Goal: Information Seeking & Learning: Learn about a topic

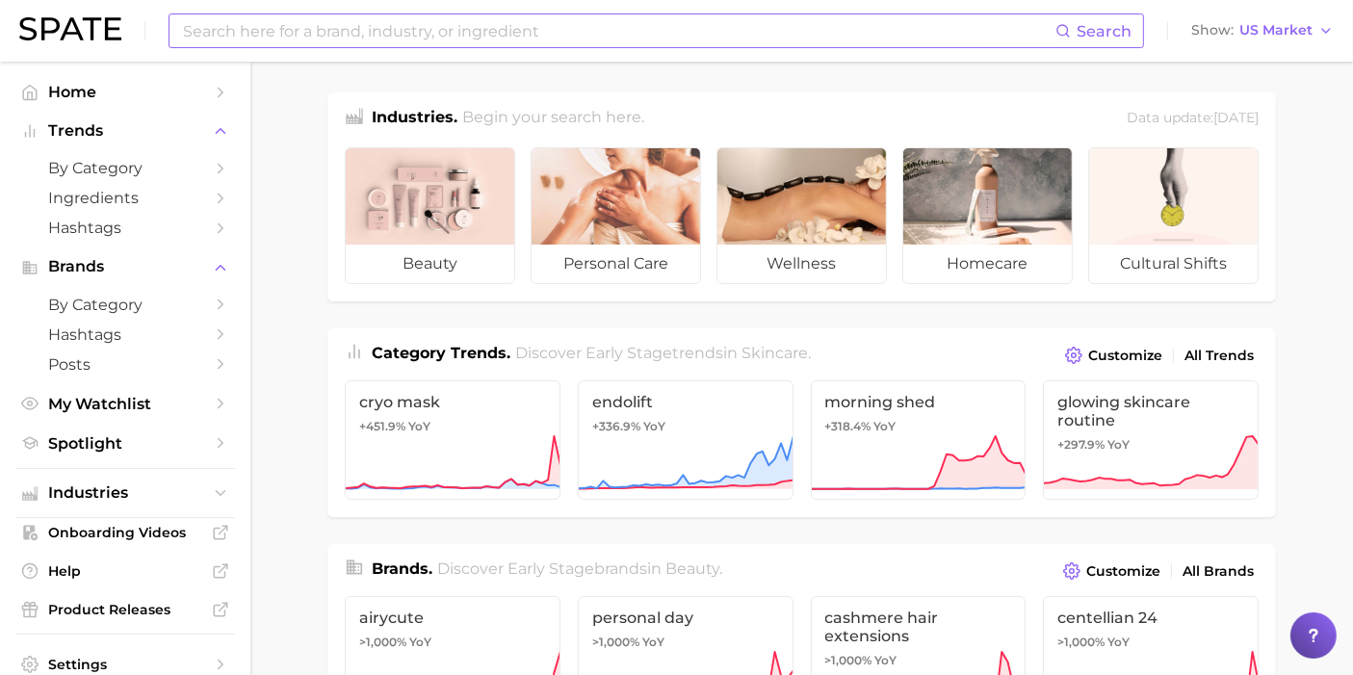
click at [332, 35] on input at bounding box center [618, 30] width 875 height 33
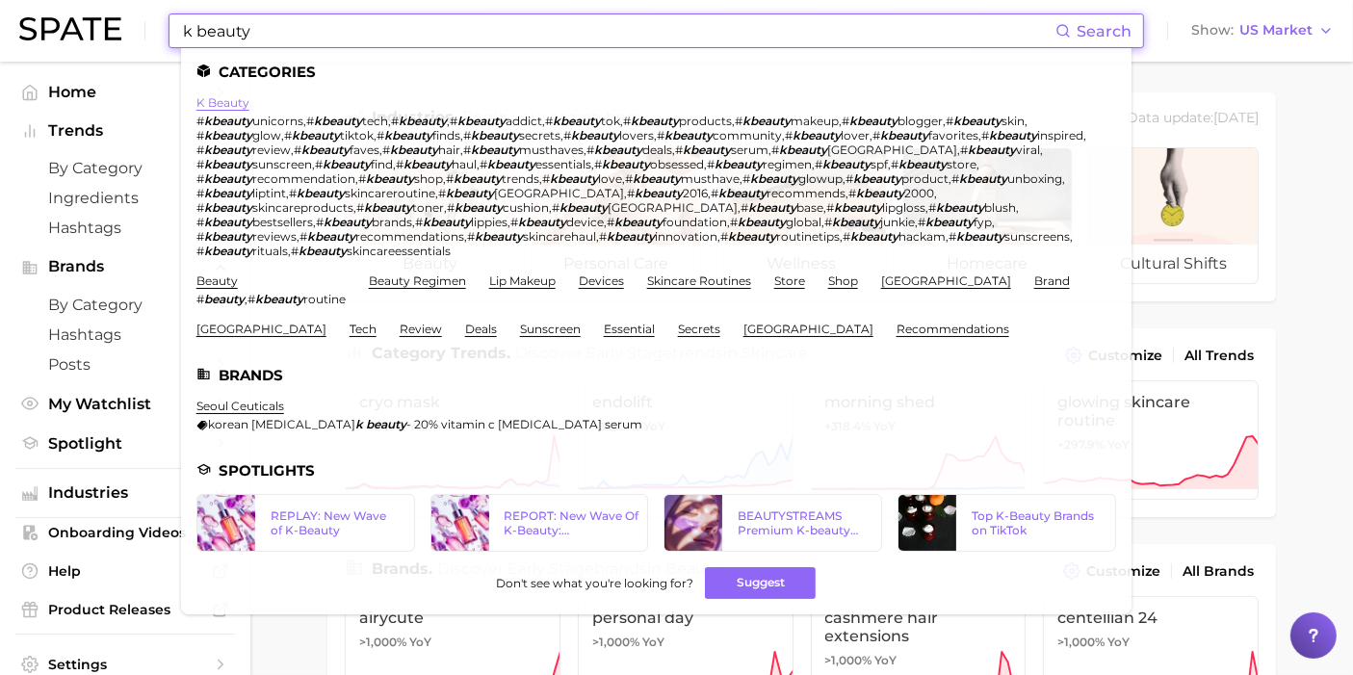
type input "k beauty"
click at [228, 106] on link "k beauty" at bounding box center [223, 102] width 53 height 14
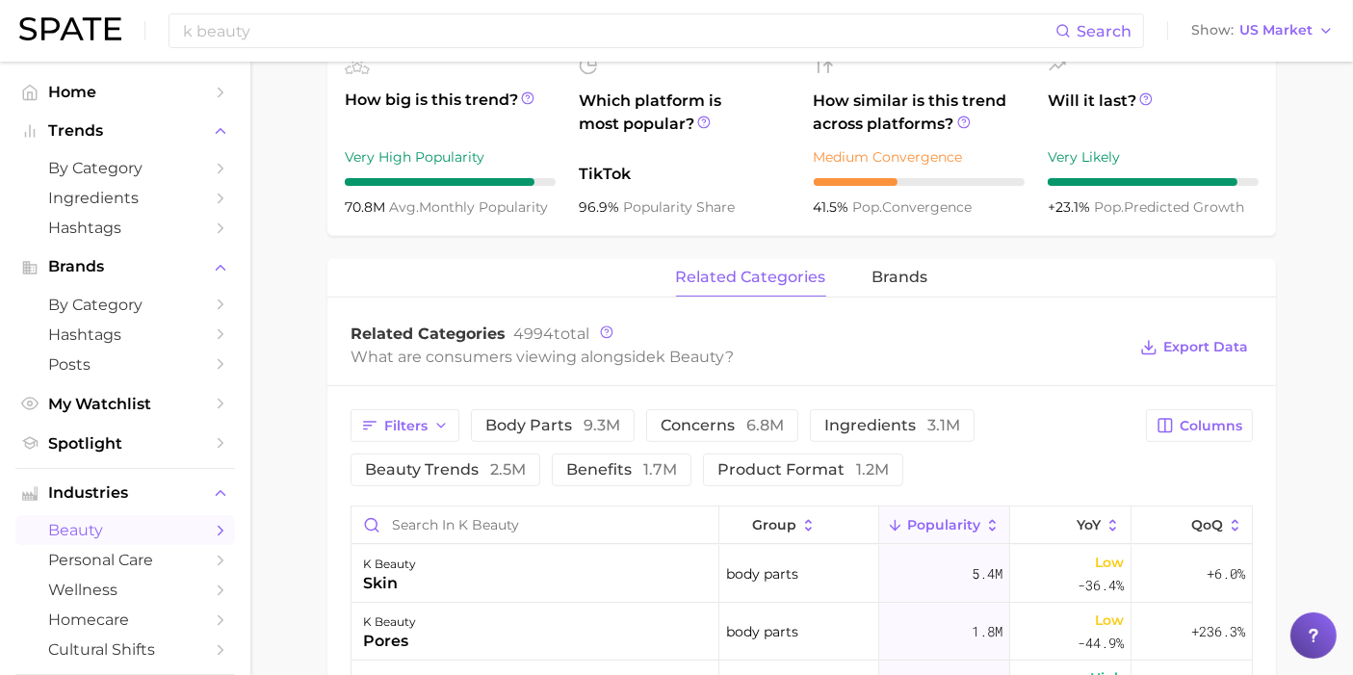
scroll to position [748, 0]
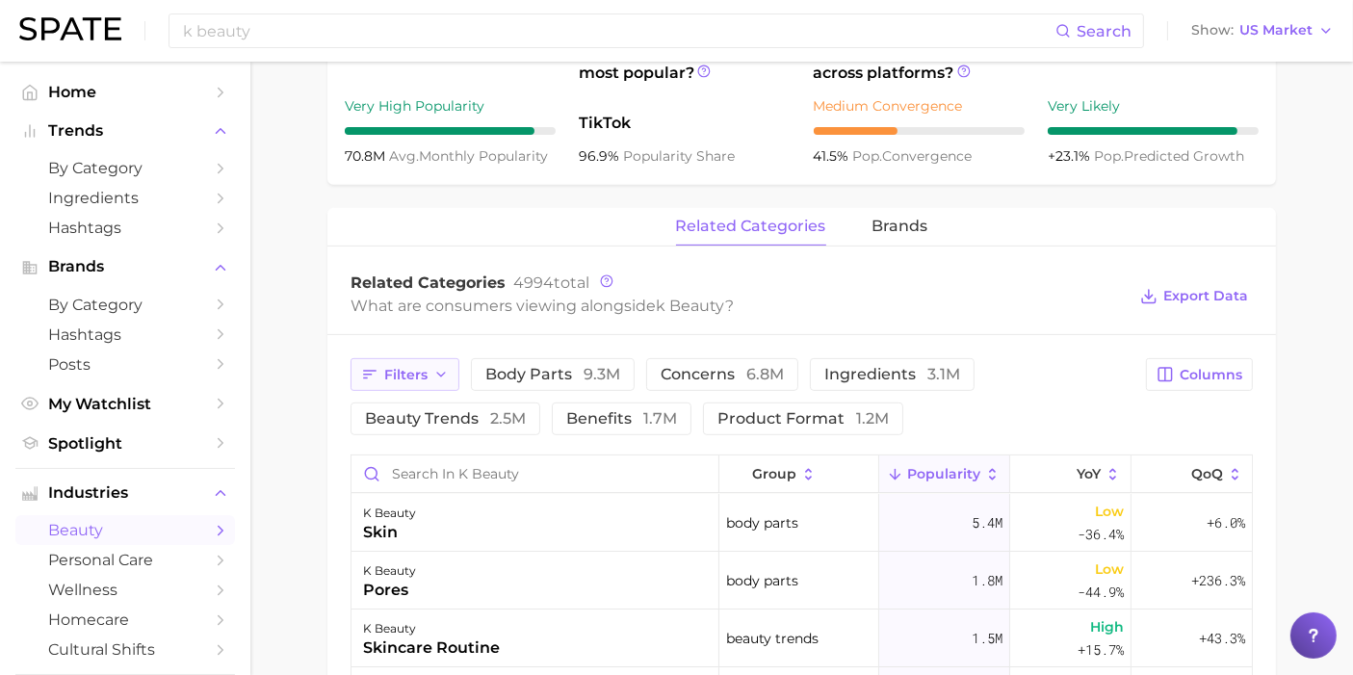
click at [439, 367] on icon "button" at bounding box center [440, 374] width 15 height 15
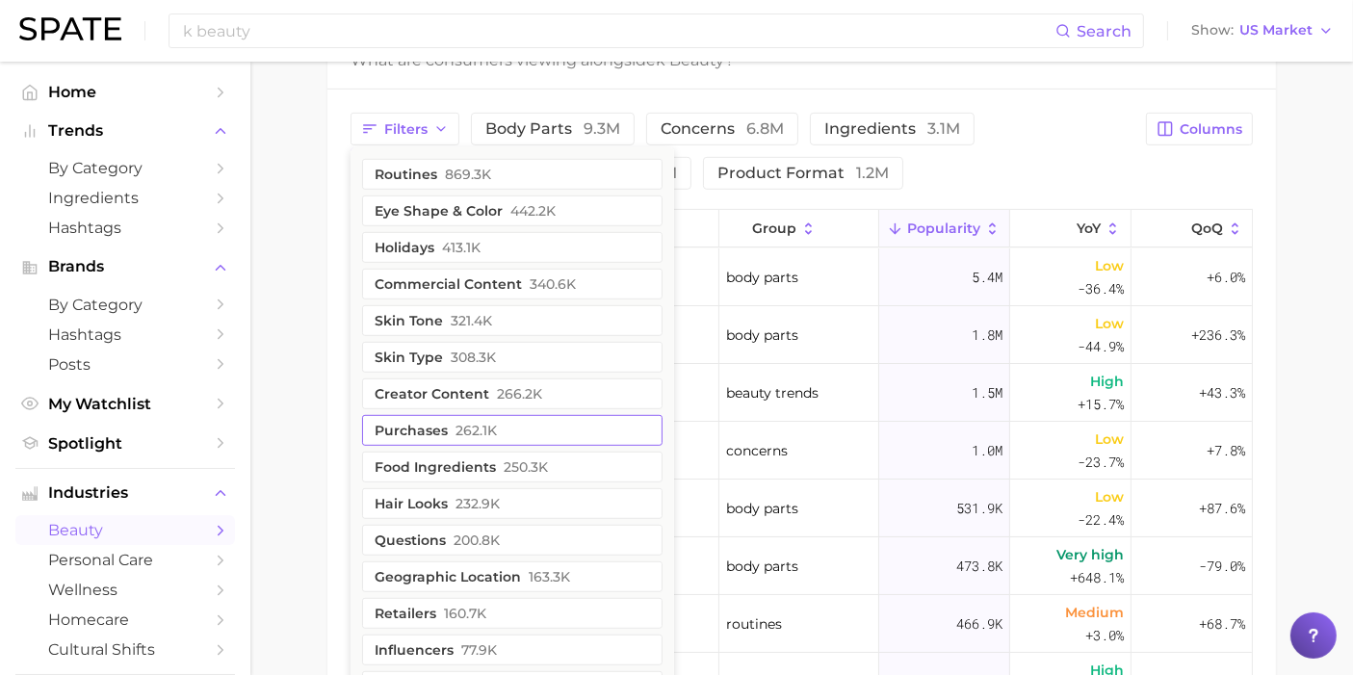
scroll to position [1070, 0]
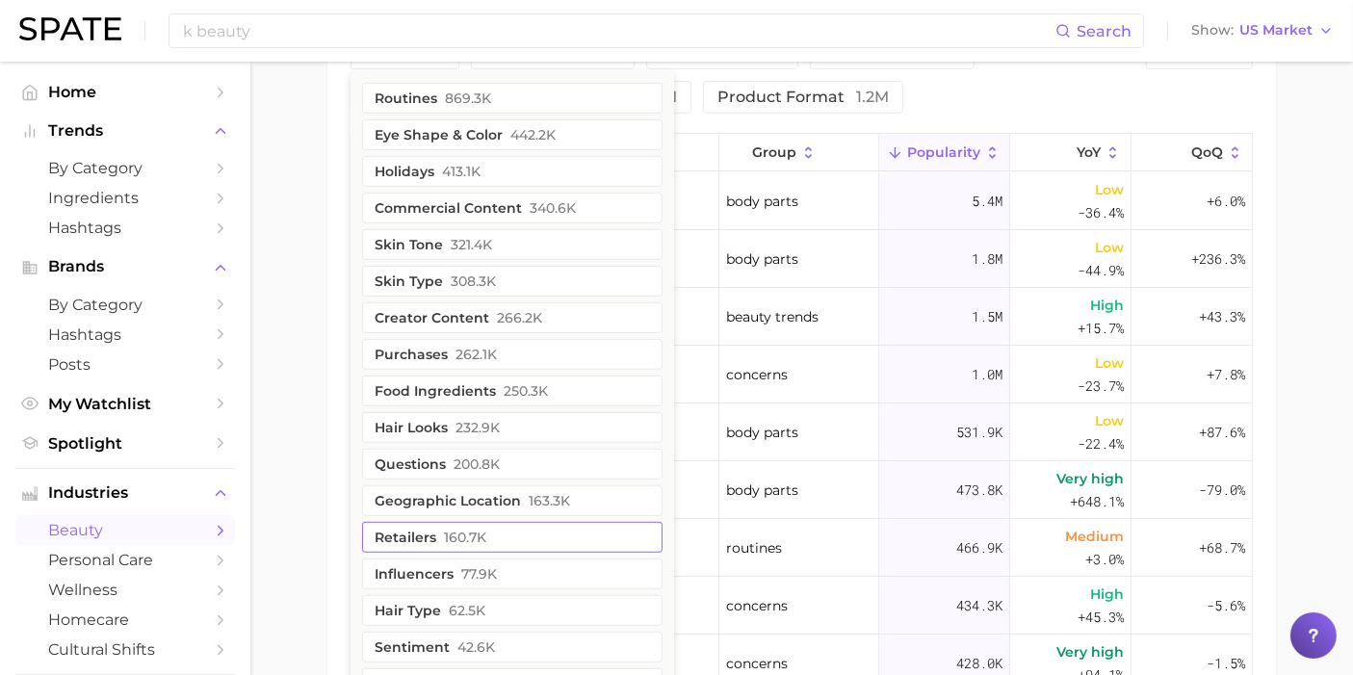
click at [459, 532] on span "160.7k" at bounding box center [465, 537] width 42 height 15
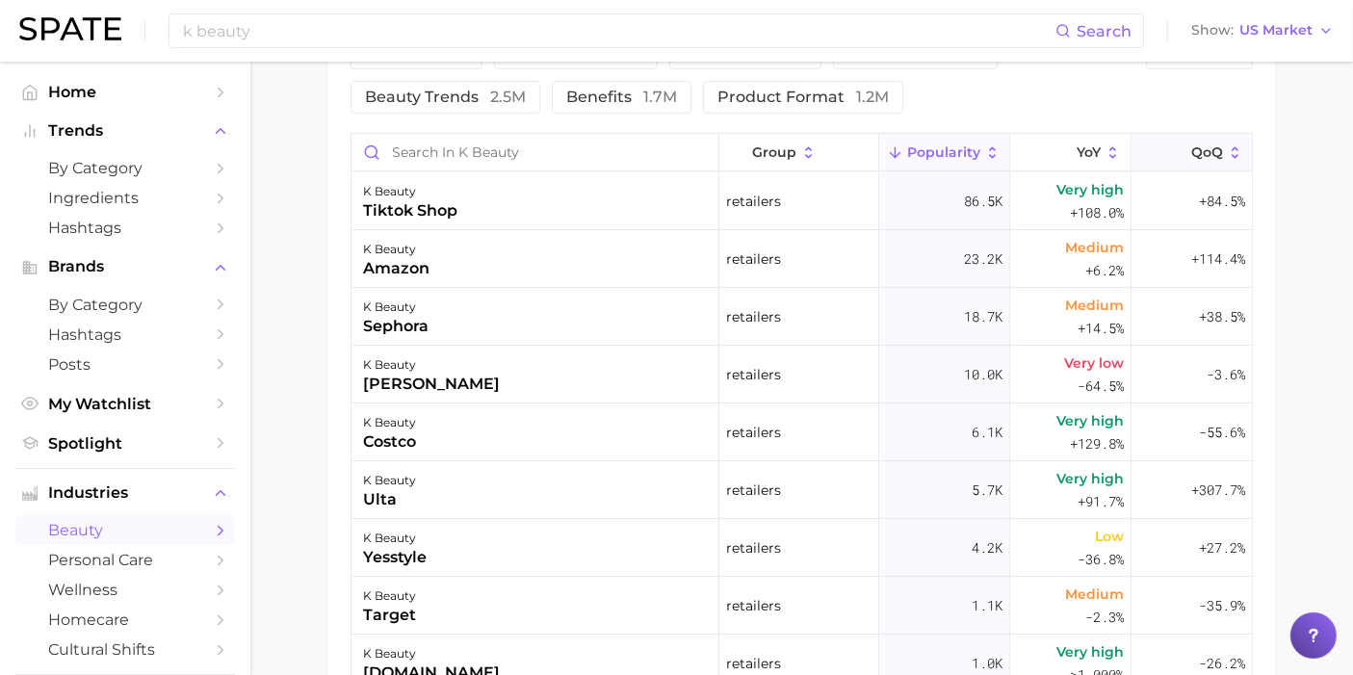
scroll to position [963, 0]
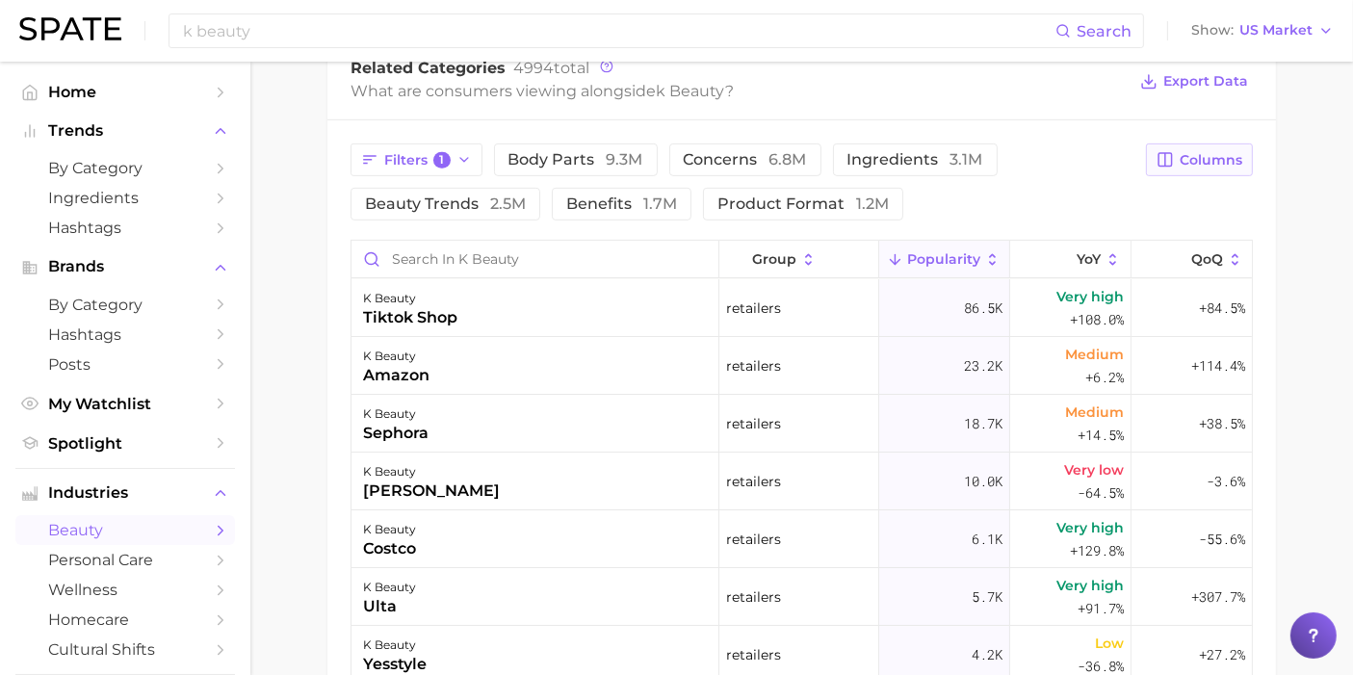
click at [1218, 158] on span "Columns" at bounding box center [1211, 160] width 63 height 16
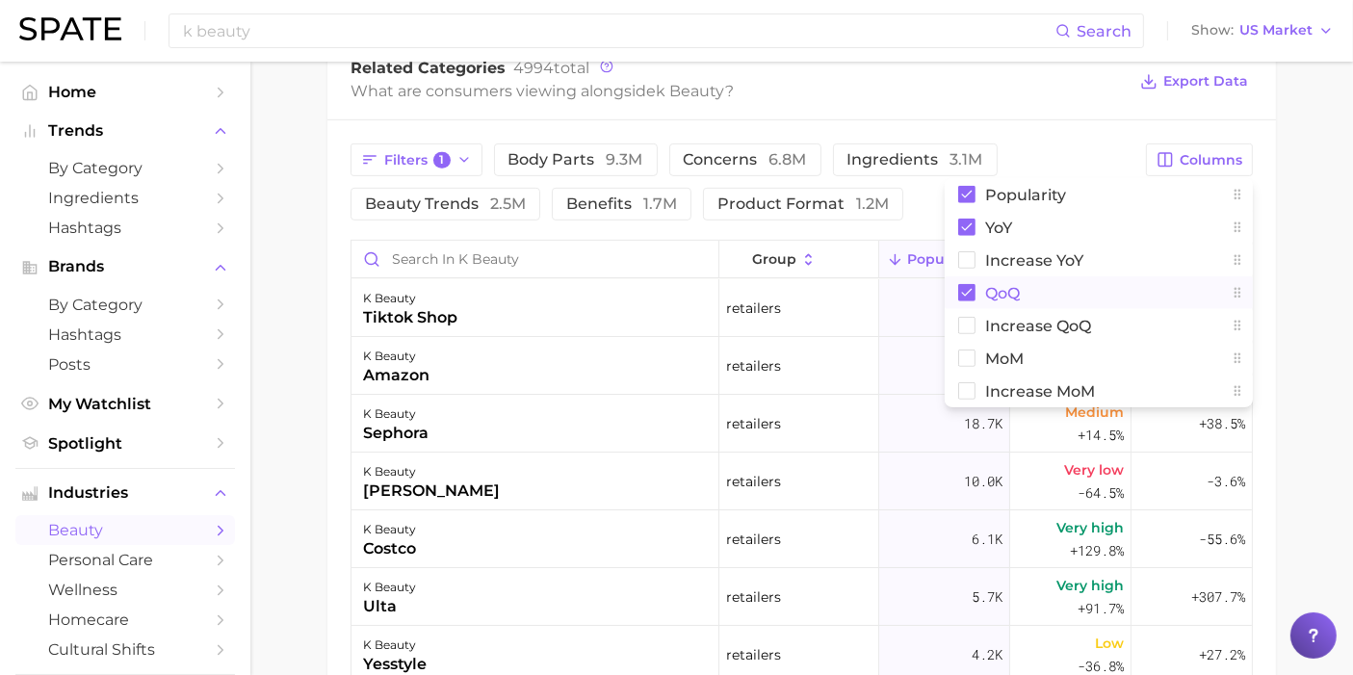
click at [971, 293] on rect at bounding box center [966, 292] width 17 height 17
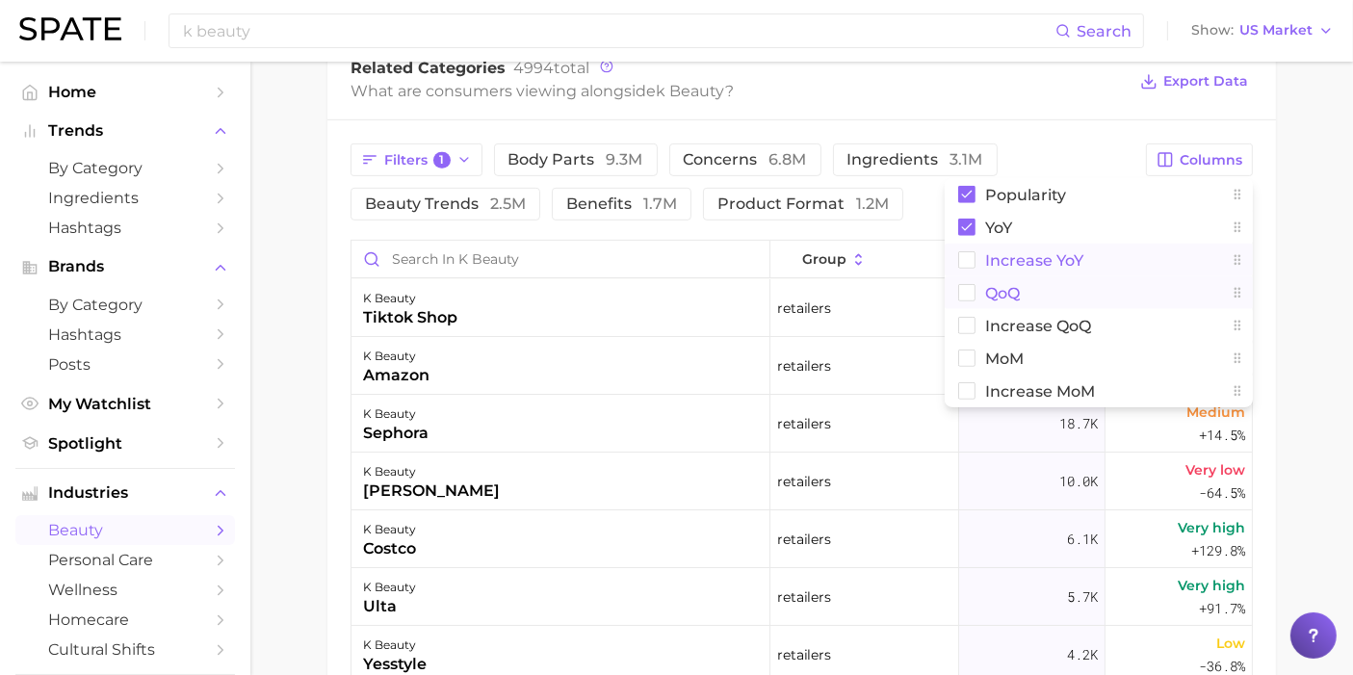
click at [968, 271] on button "Increase YoY" at bounding box center [1099, 260] width 308 height 33
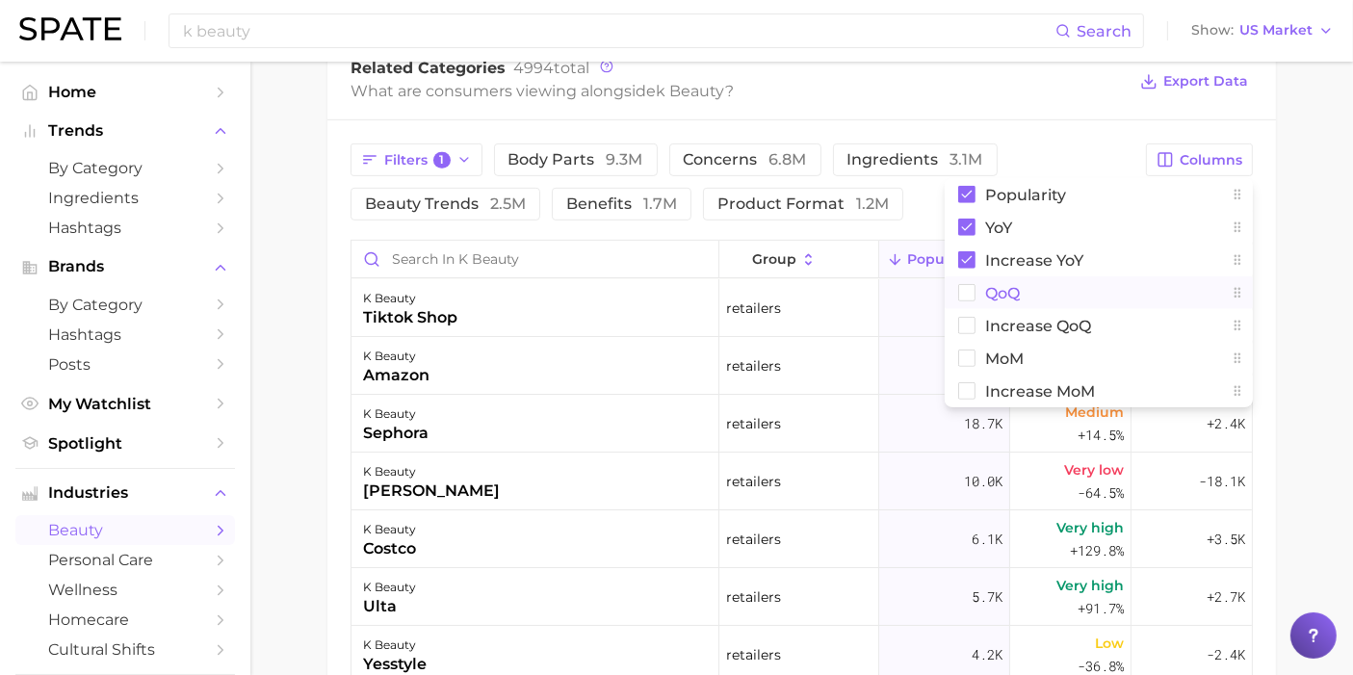
click at [1218, 240] on main "1. skincare 2. face products 3. types of skincare 4. k beauty Overview Google T…" at bounding box center [801, 66] width 1103 height 1936
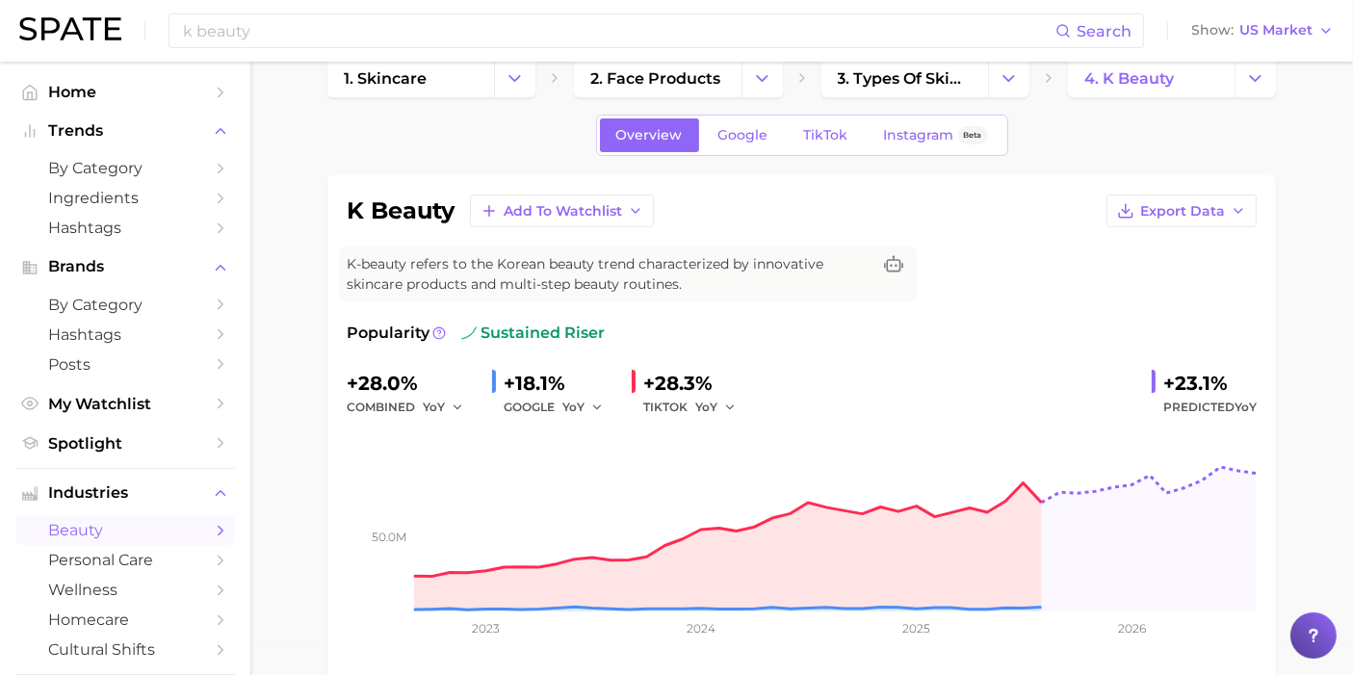
scroll to position [0, 0]
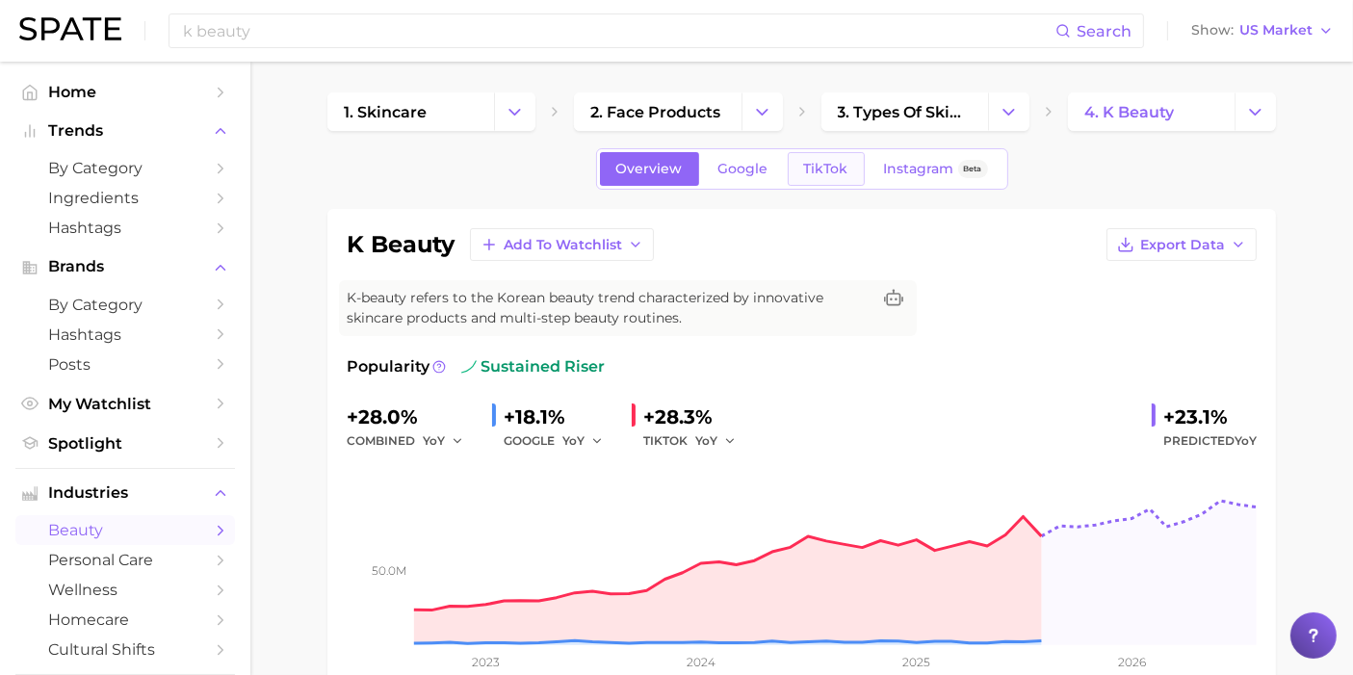
click at [827, 166] on span "TikTok" at bounding box center [826, 169] width 44 height 16
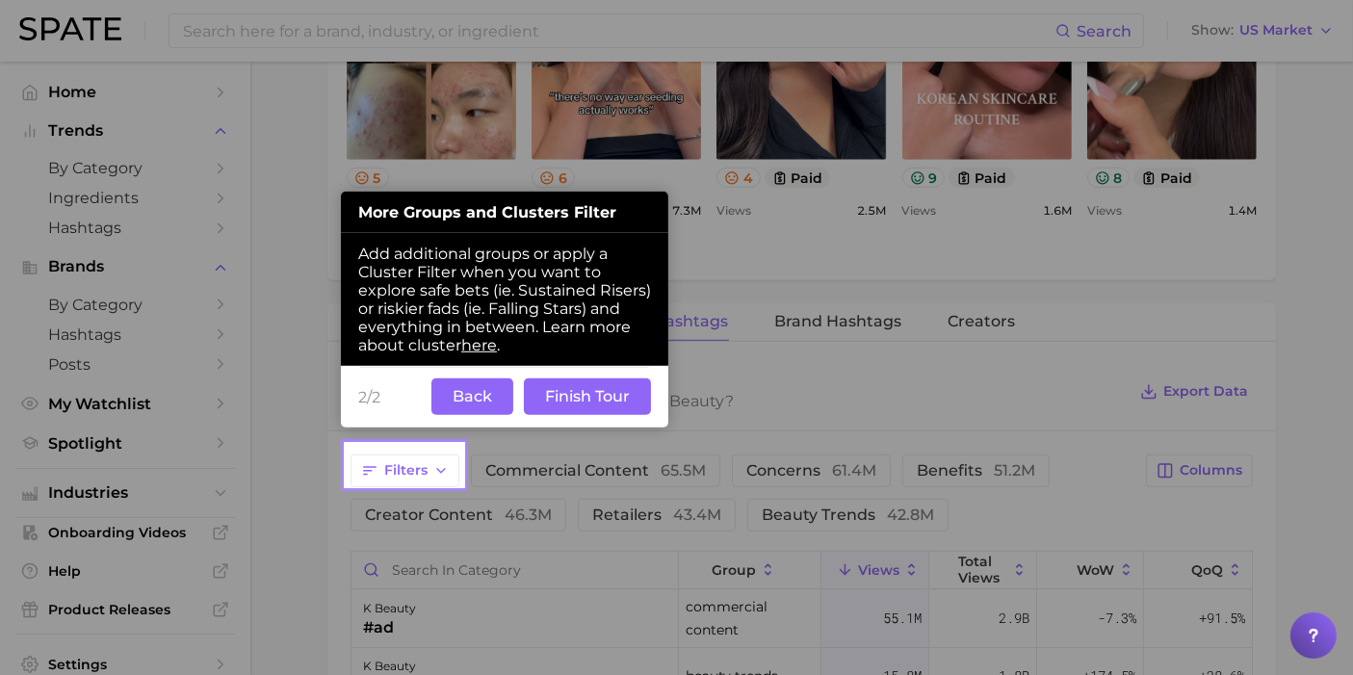
scroll to position [1346, 0]
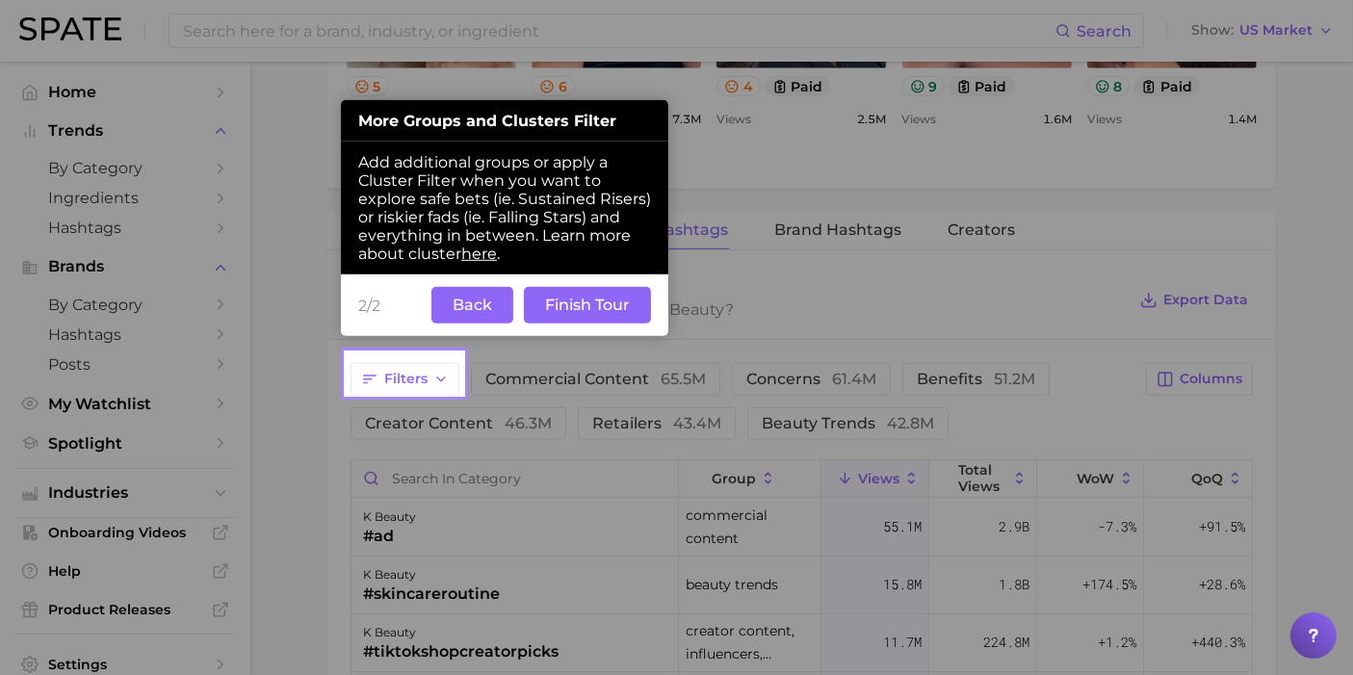
click at [478, 288] on button "Back" at bounding box center [473, 305] width 82 height 37
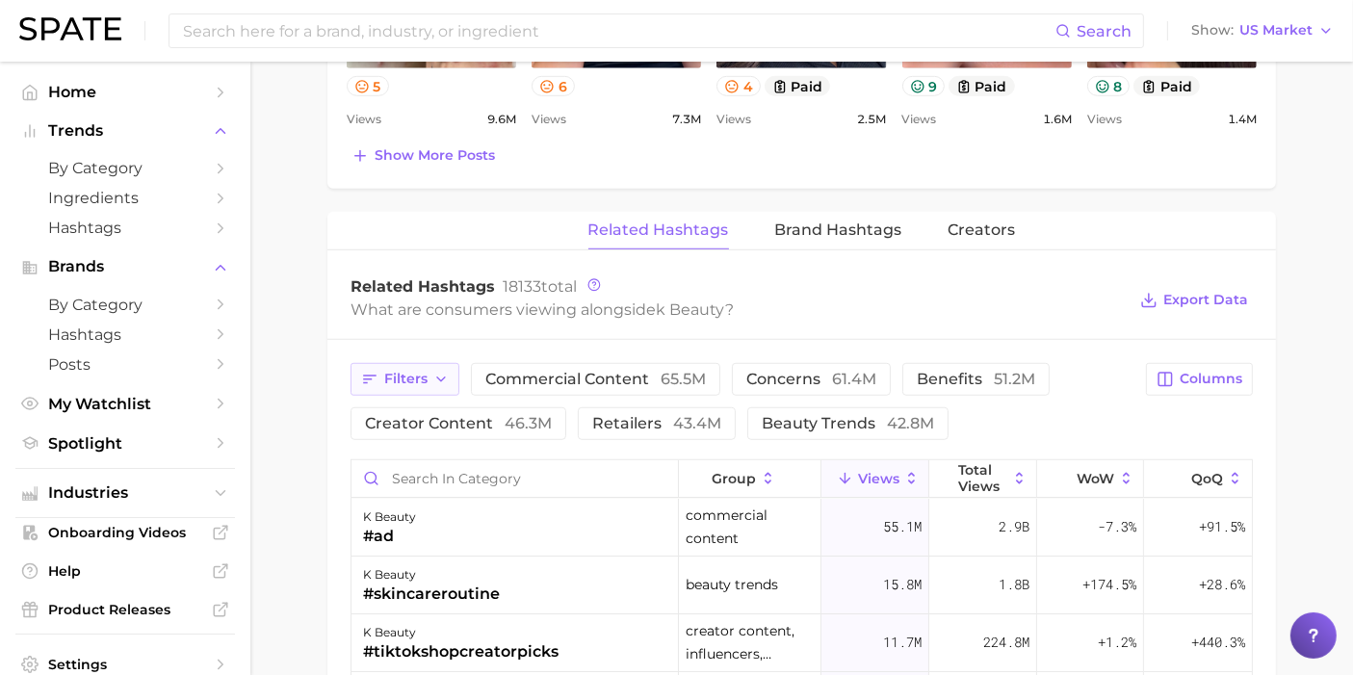
click at [608, 416] on span "retailers 43.4m" at bounding box center [656, 423] width 129 height 15
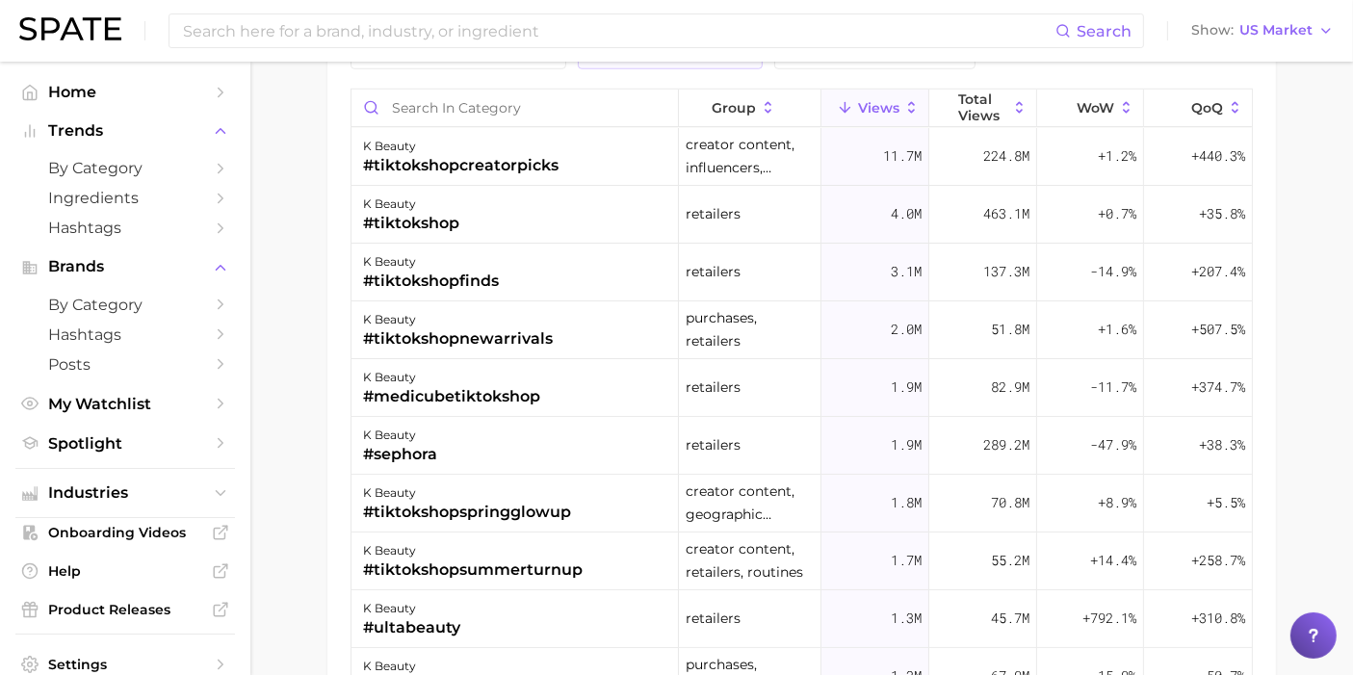
scroll to position [1667, 0]
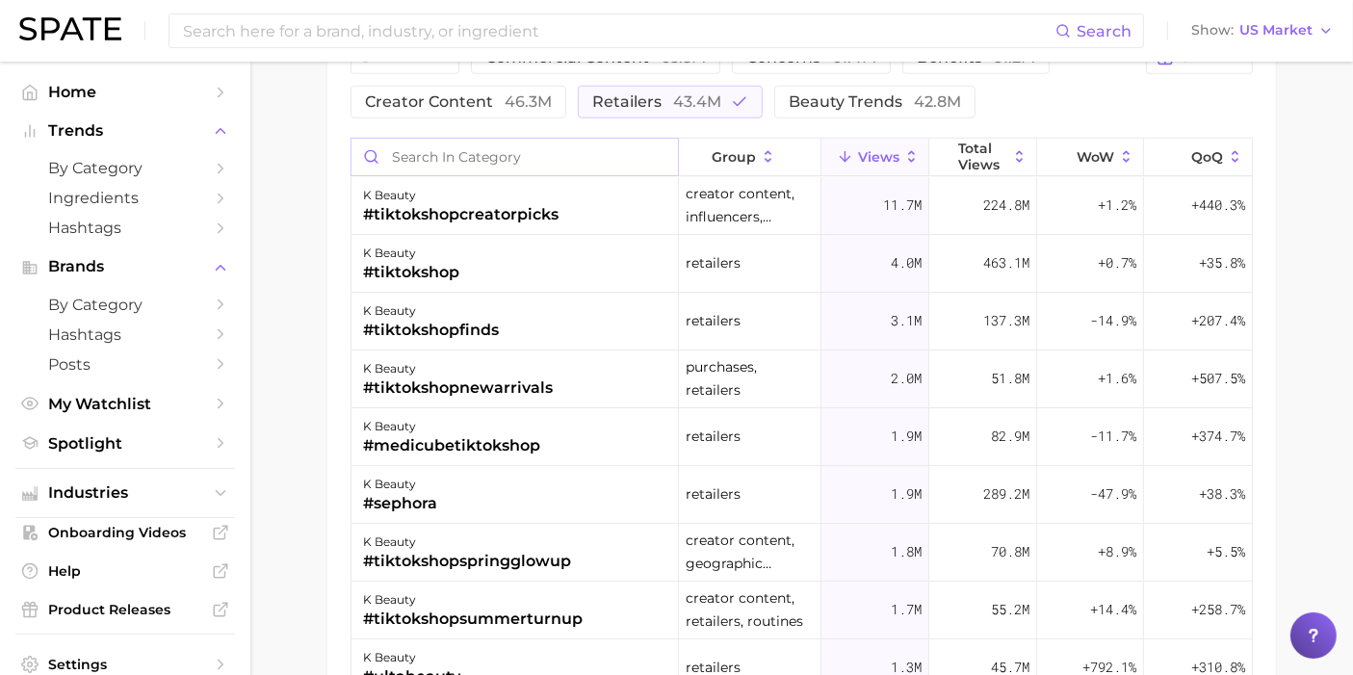
click at [436, 145] on input "Search in category" at bounding box center [515, 157] width 327 height 37
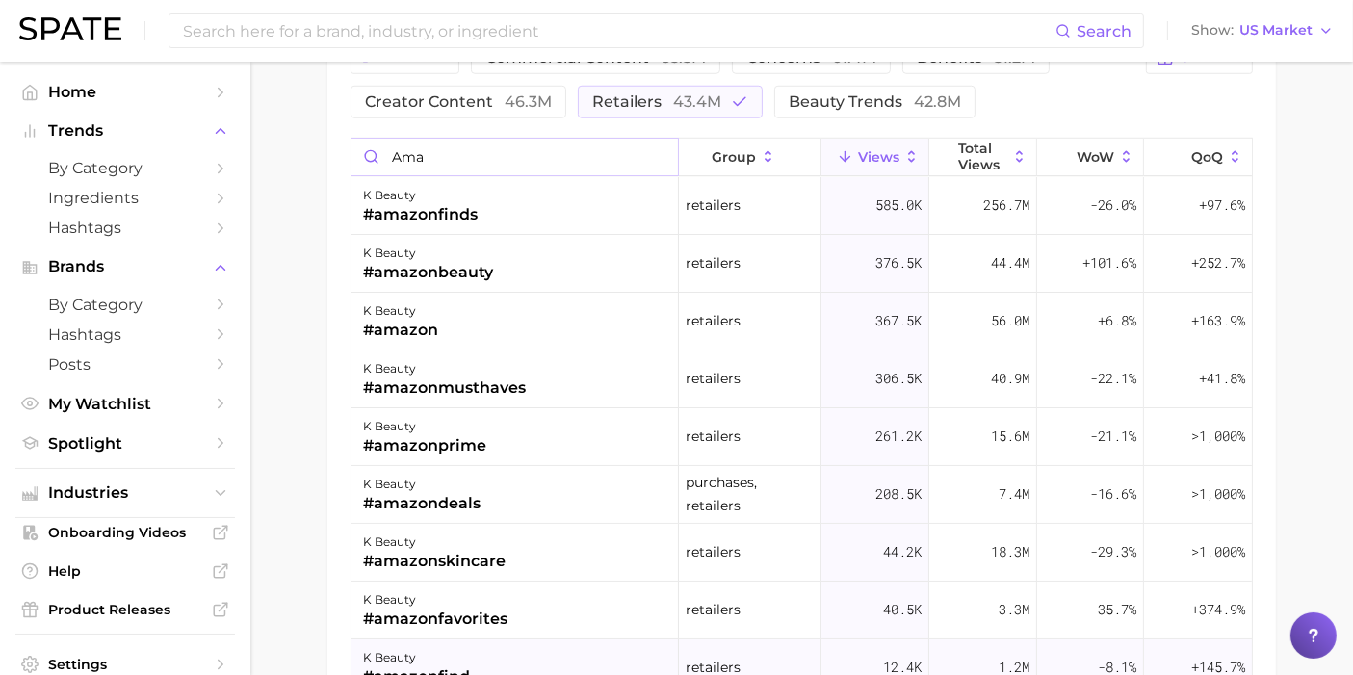
type input "ama"
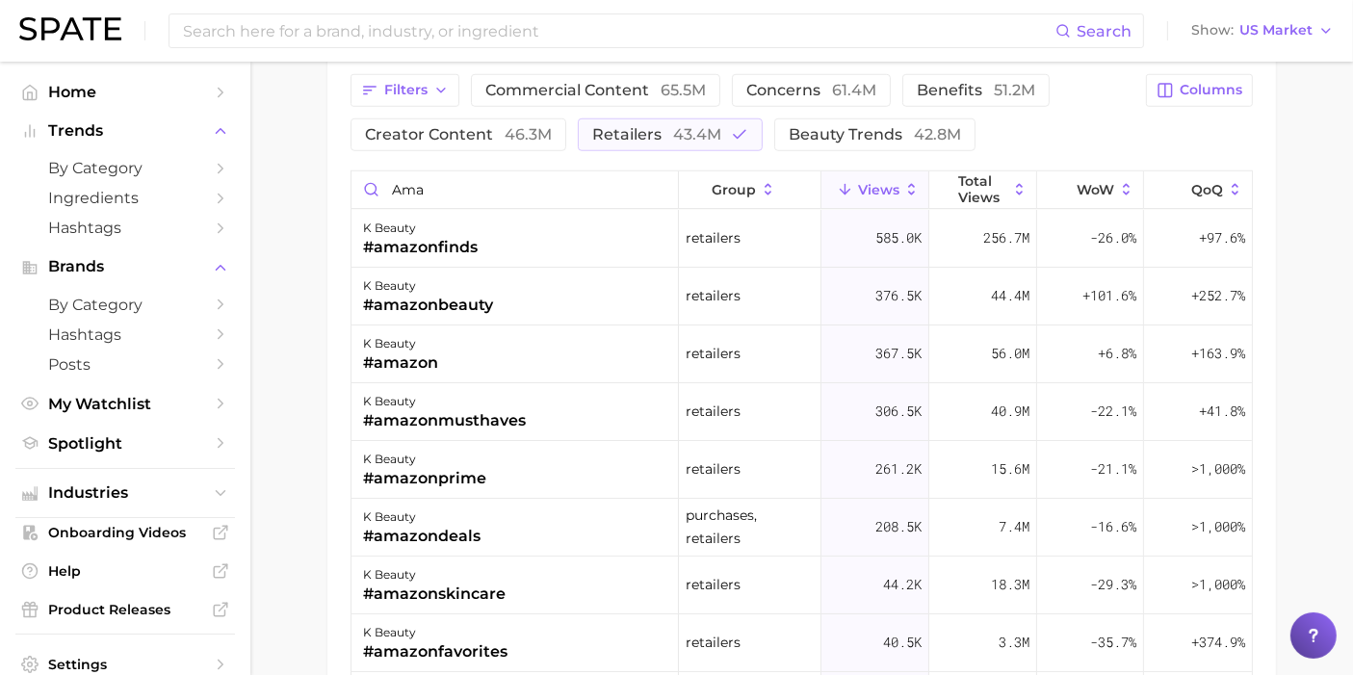
scroll to position [1560, 0]
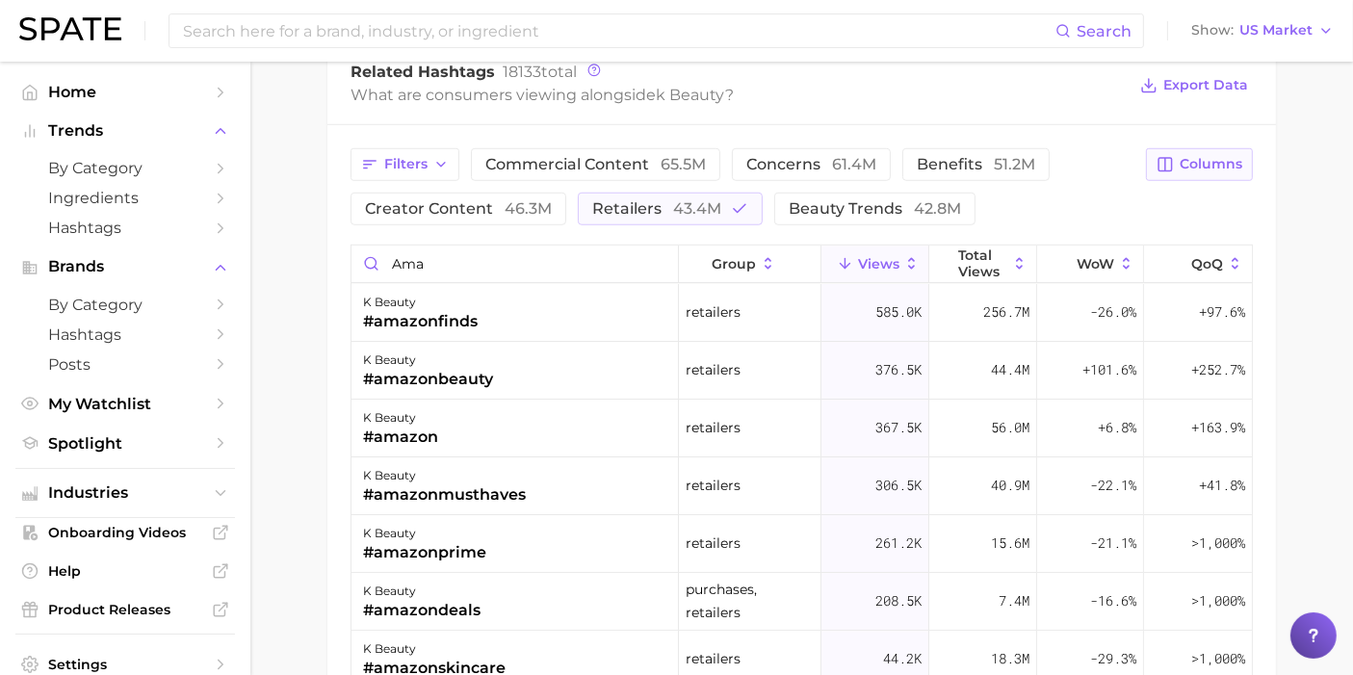
click at [1218, 161] on span "Columns" at bounding box center [1211, 164] width 63 height 16
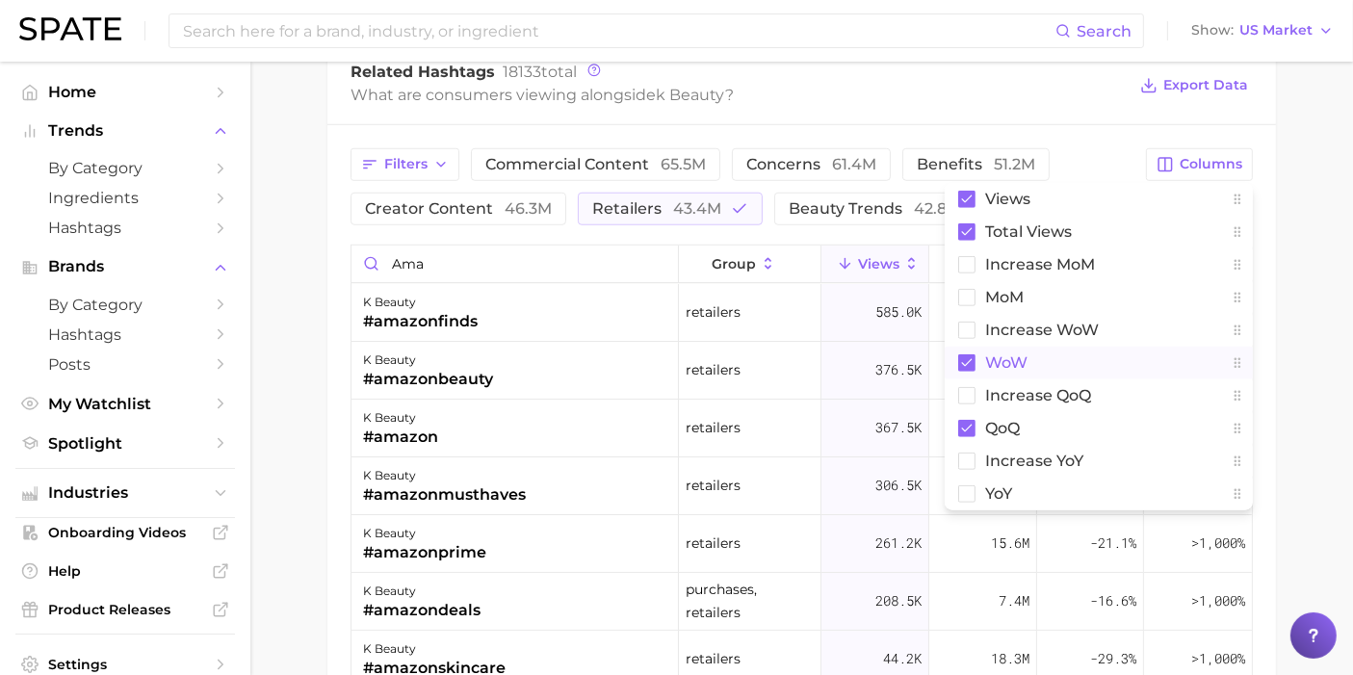
click at [983, 360] on button "WoW" at bounding box center [1099, 363] width 308 height 33
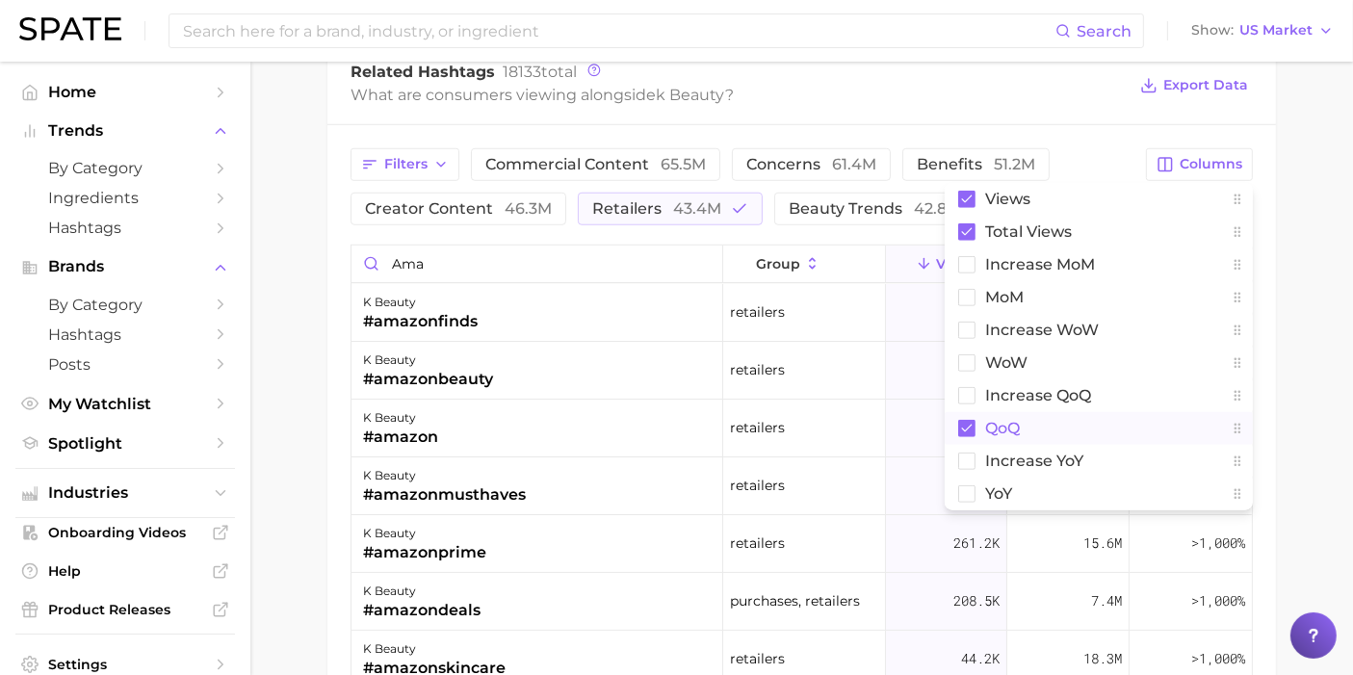
click at [971, 420] on rect at bounding box center [966, 428] width 17 height 17
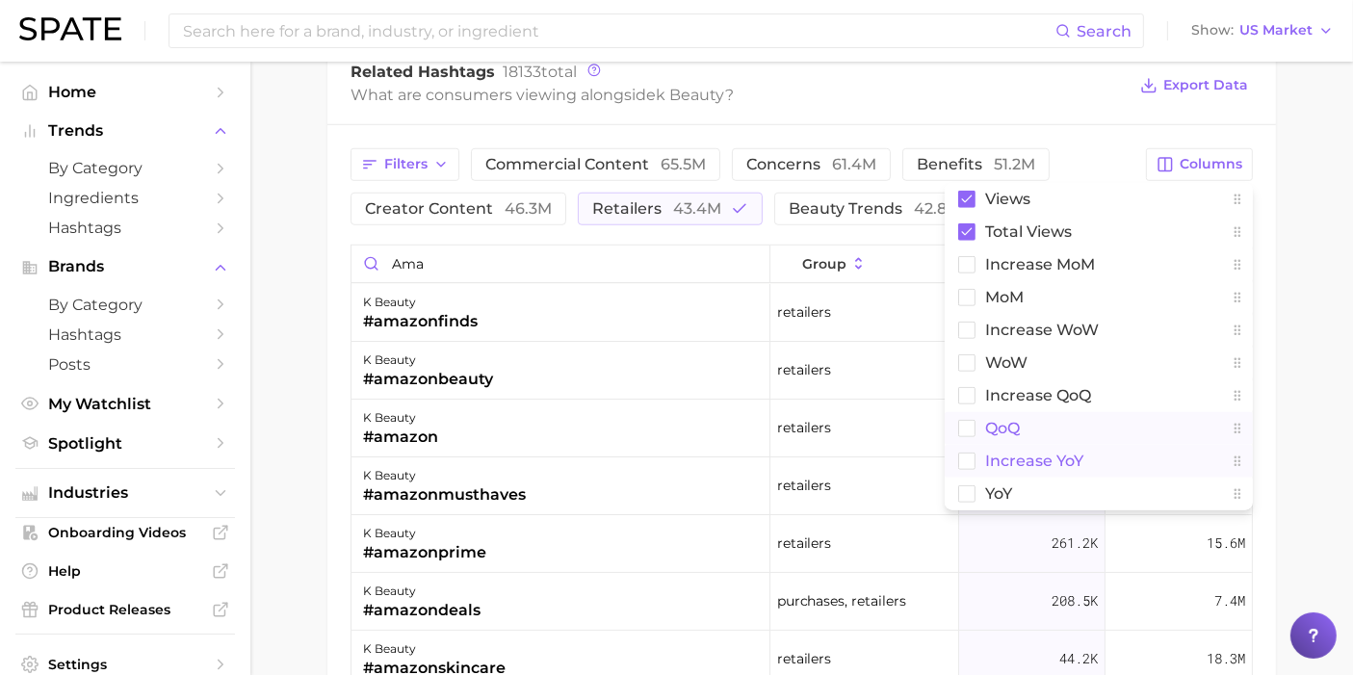
click at [972, 458] on rect at bounding box center [967, 461] width 16 height 16
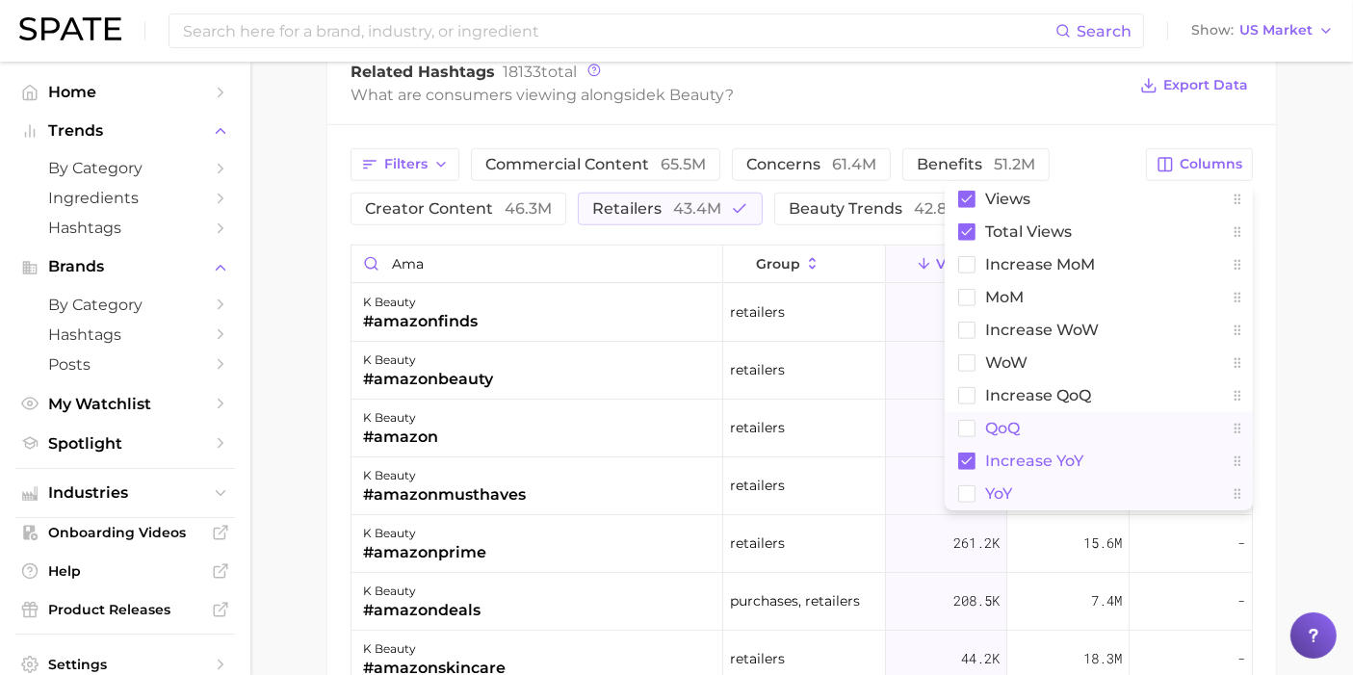
click at [972, 485] on rect at bounding box center [967, 493] width 16 height 16
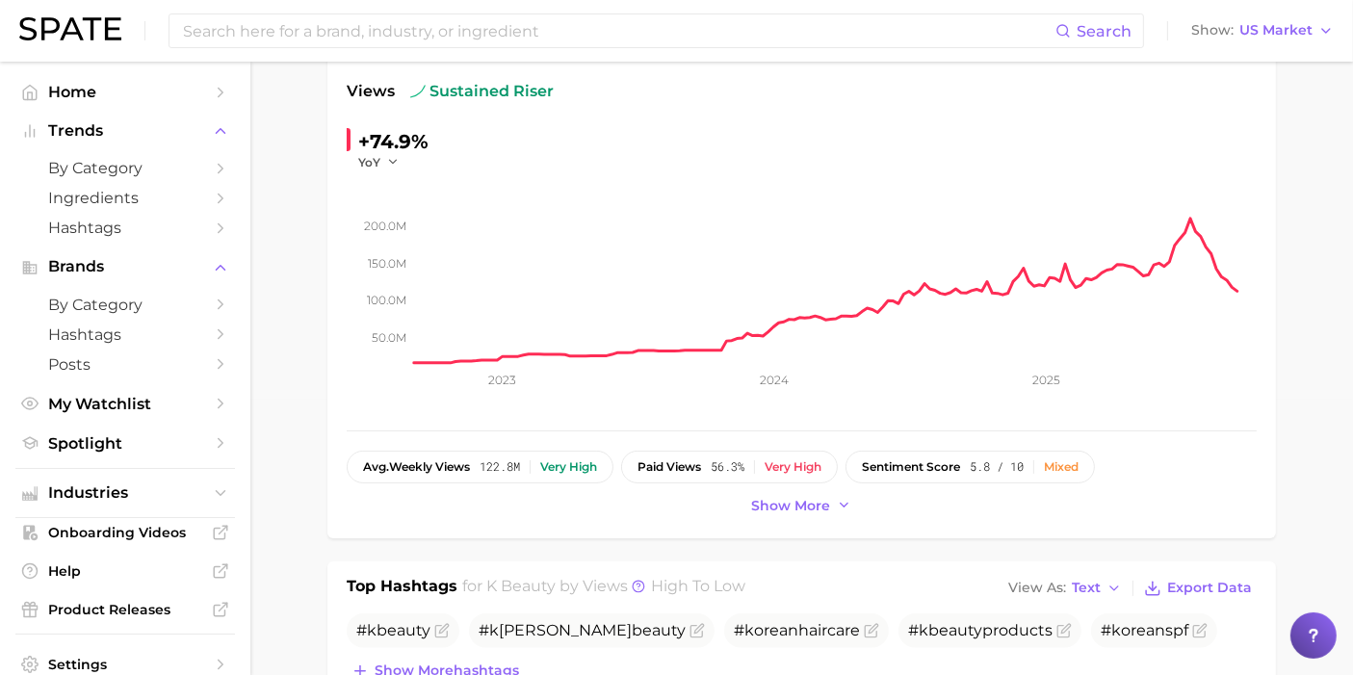
scroll to position [0, 0]
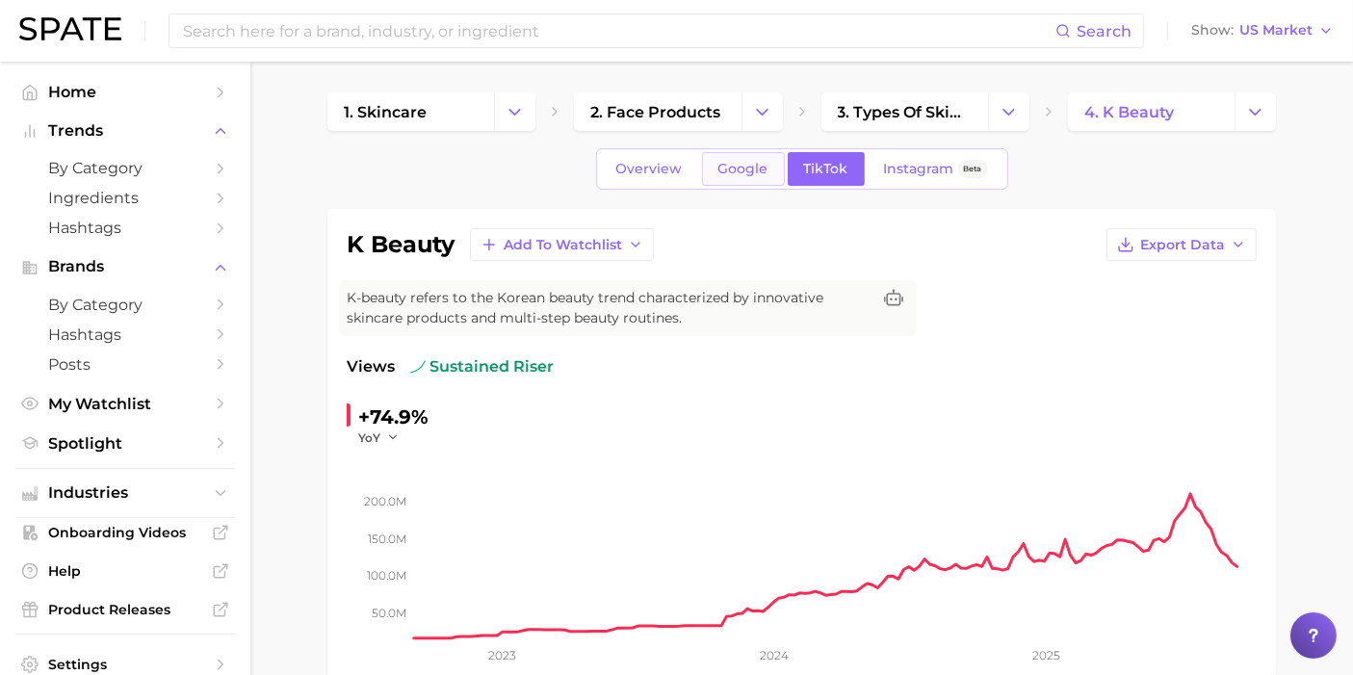
click at [725, 170] on span "Google" at bounding box center [744, 169] width 50 height 16
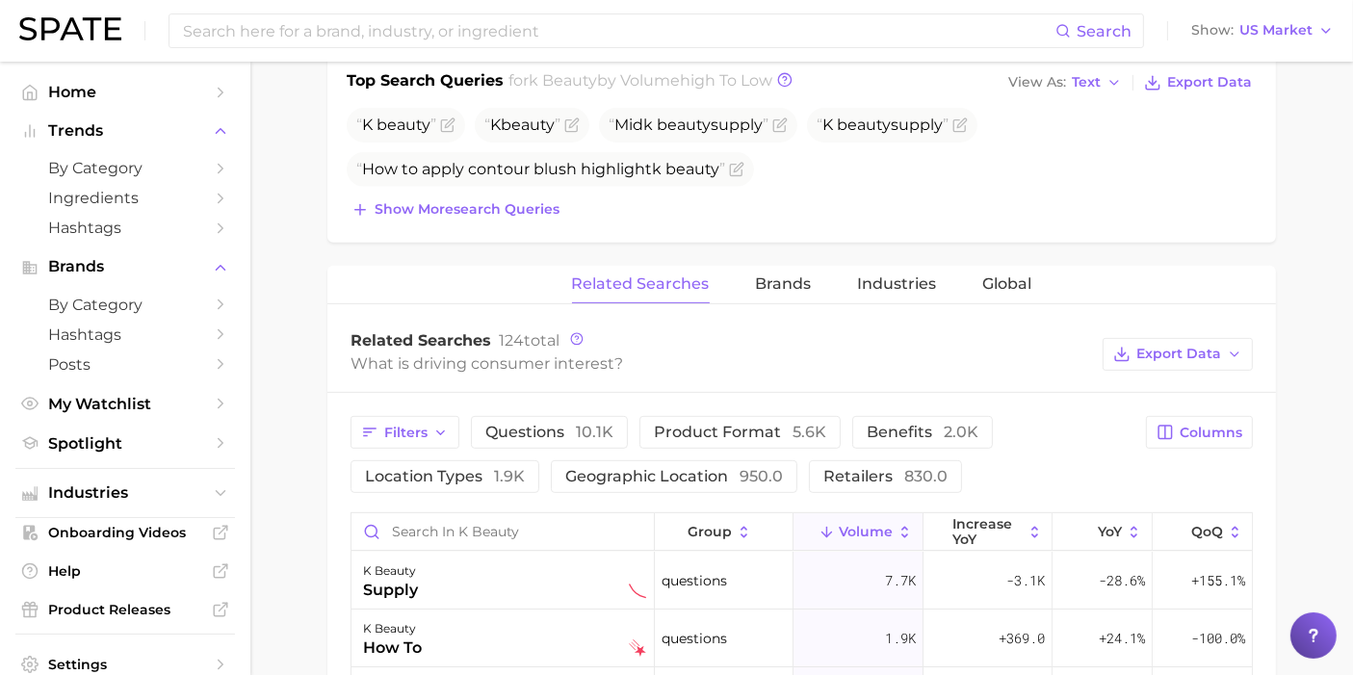
scroll to position [748, 0]
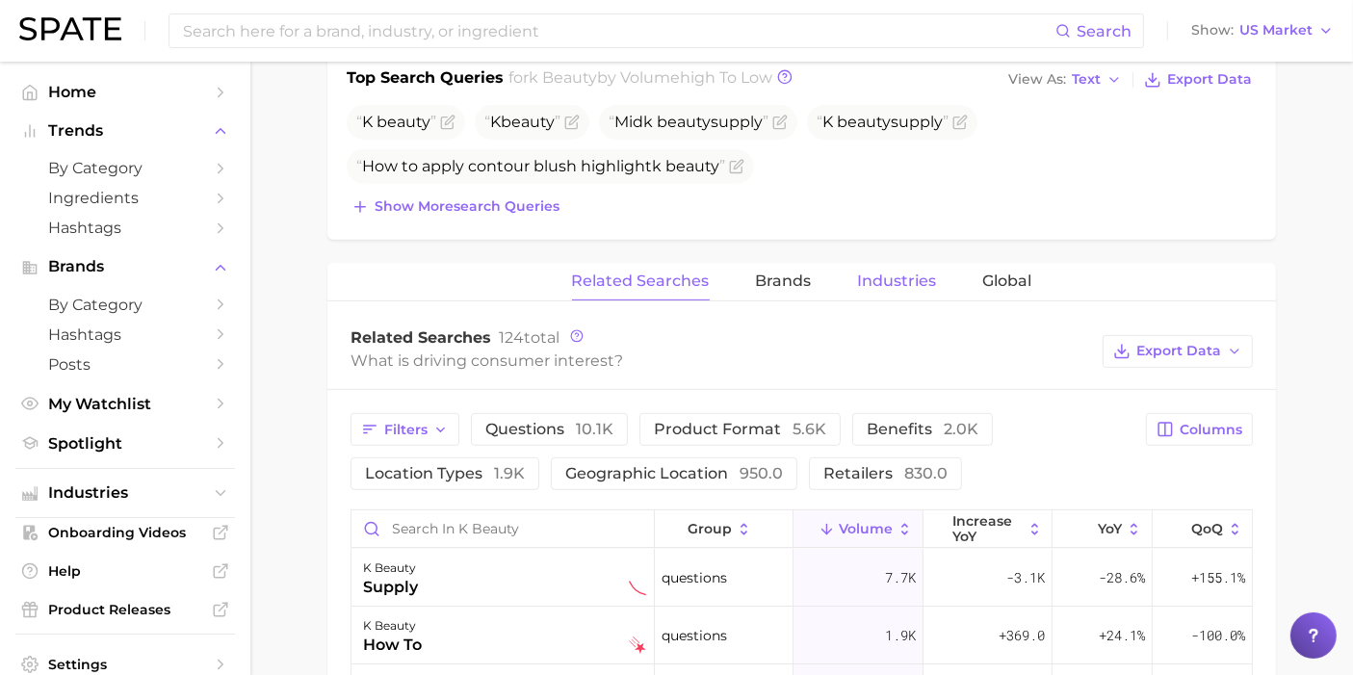
click at [902, 287] on button "Industries" at bounding box center [897, 282] width 79 height 38
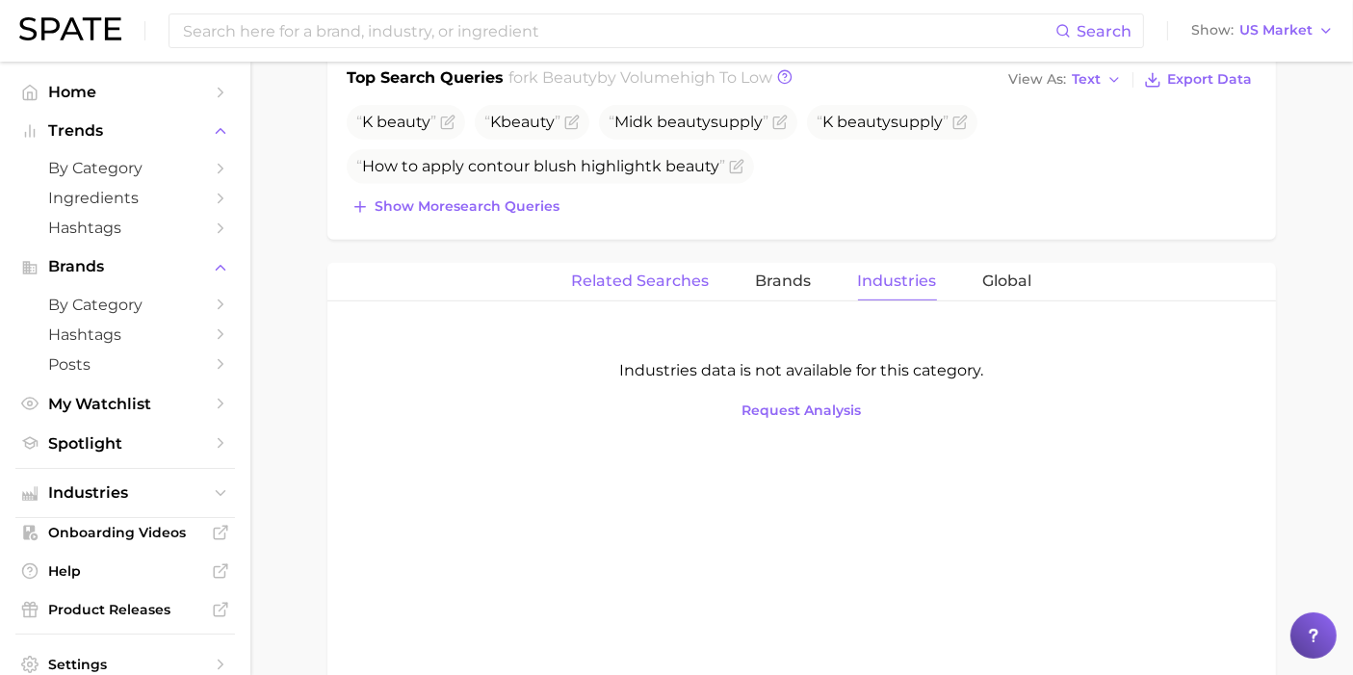
click at [643, 284] on span "Related Searches" at bounding box center [641, 281] width 138 height 17
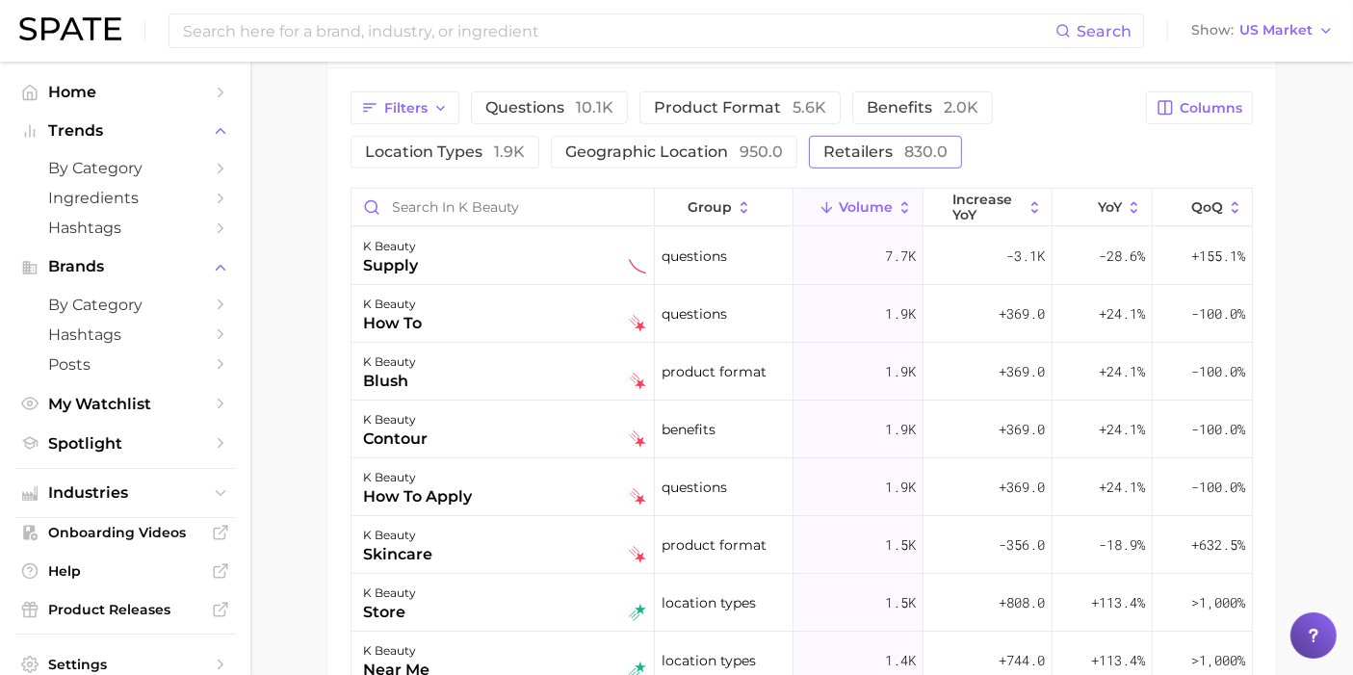
click at [847, 154] on span "retailers 830.0" at bounding box center [886, 152] width 124 height 18
